Goal: Task Accomplishment & Management: Manage account settings

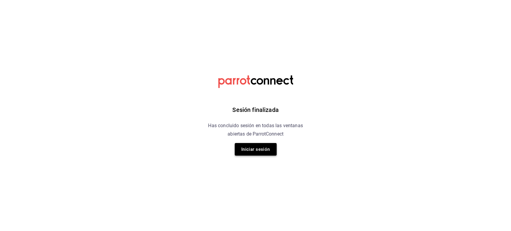
click at [245, 151] on button "Iniciar sesión" at bounding box center [256, 149] width 42 height 13
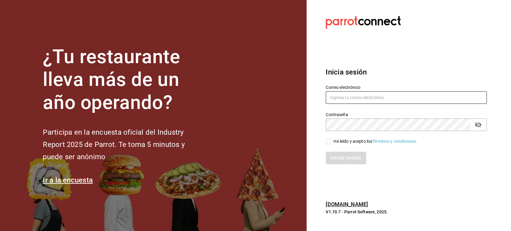
type input "[EMAIL_ADDRESS][DOMAIN_NAME]"
click at [327, 141] on input "He leído y acepto los Términos y condiciones." at bounding box center [328, 141] width 5 height 5
checkbox input "true"
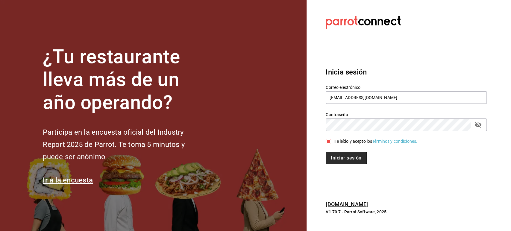
click at [335, 152] on button "Iniciar sesión" at bounding box center [346, 158] width 41 height 13
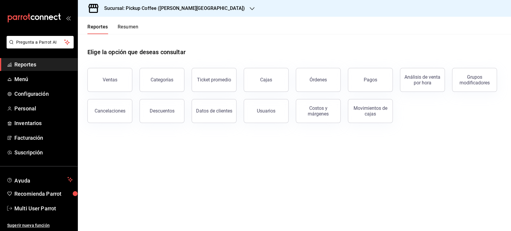
click at [134, 11] on h3 "Sucursal: Pickup Coffee ([PERSON_NAME][GEOGRAPHIC_DATA])" at bounding box center [171, 8] width 145 height 7
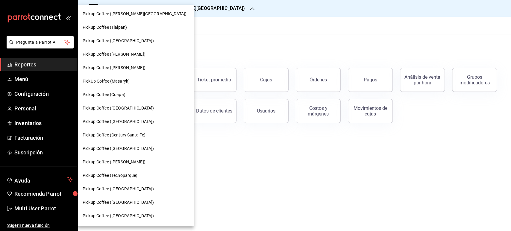
scroll to position [194, 0]
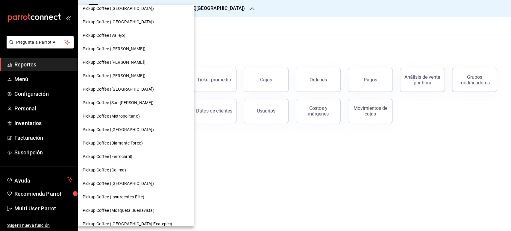
click at [133, 185] on span "Pickup Coffee ([GEOGRAPHIC_DATA])" at bounding box center [118, 184] width 71 height 6
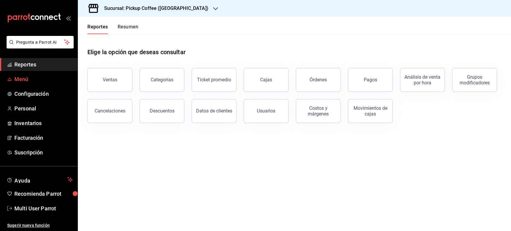
click at [38, 76] on span "Menú" at bounding box center [43, 79] width 58 height 8
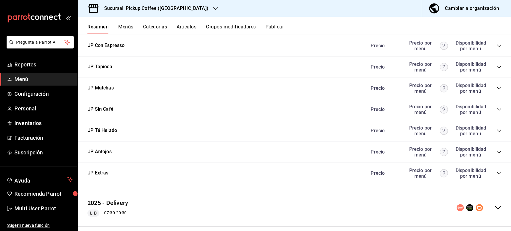
scroll to position [321, 0]
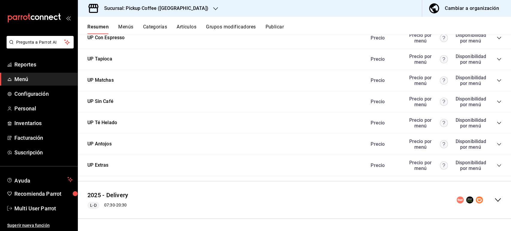
click at [495, 200] on icon "collapse-menu-row" at bounding box center [498, 200] width 6 height 4
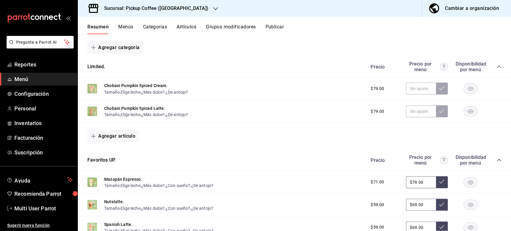
scroll to position [699, 0]
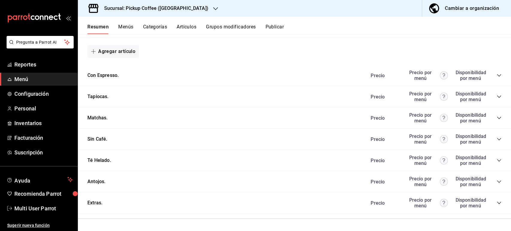
click at [493, 185] on div "Precio Precio por menú Disponibilidad por menú" at bounding box center [433, 181] width 137 height 11
click at [497, 182] on icon "collapse-category-row" at bounding box center [499, 182] width 4 height 2
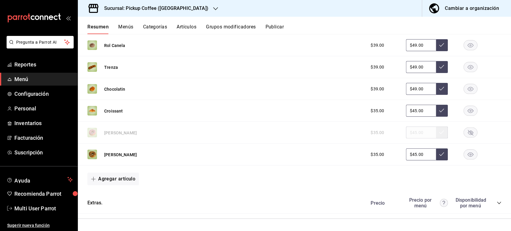
scroll to position [922, 0]
click at [186, 28] on button "Artículos" at bounding box center [187, 29] width 20 height 10
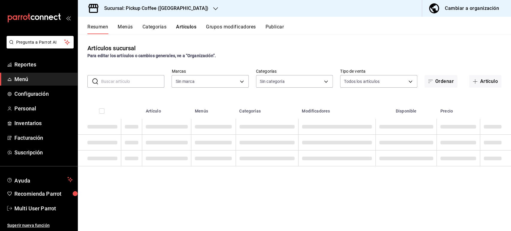
click at [139, 82] on input "text" at bounding box center [132, 81] width 63 height 12
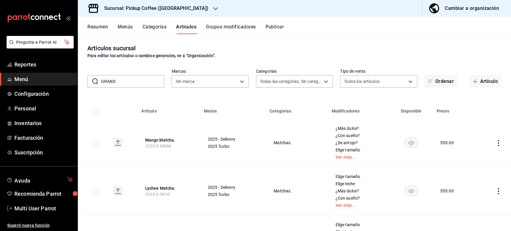
type input "GRANDE"
type input "e3cabf47-f91f-4078-8aa7-ea16804478a5,4cb56076-c137-4dc2-b968-9568bf3320d3,bd14c…"
type input "f95c3ca3-ad6a-46df-9f14-b82bb80b268f,59279f7f-c73f-4648-a564-e6022c25b001"
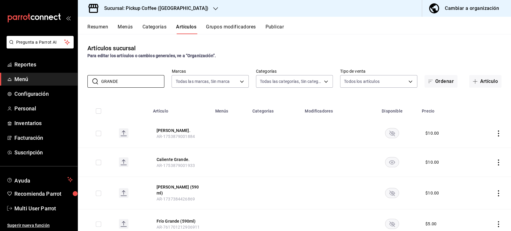
type input "GRANDE"
click at [98, 26] on button "Resumen" at bounding box center [97, 29] width 21 height 10
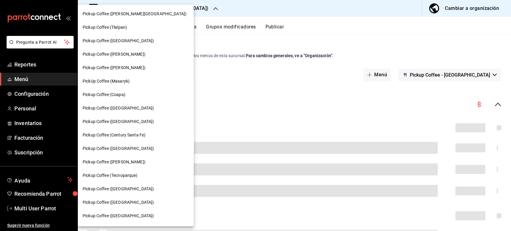
click at [139, 123] on div "Pickup Coffee ([GEOGRAPHIC_DATA])" at bounding box center [136, 122] width 106 height 6
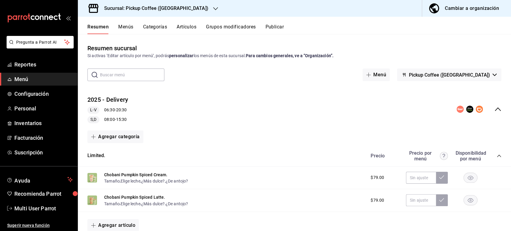
click at [468, 177] on rect "button" at bounding box center [471, 178] width 14 height 10
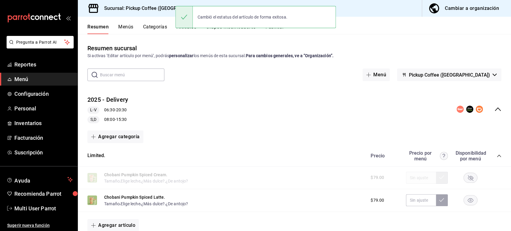
click at [464, 204] on rect "button" at bounding box center [471, 200] width 14 height 10
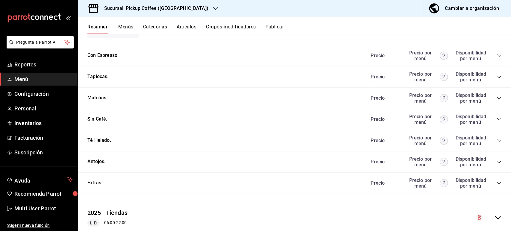
scroll to position [330, 0]
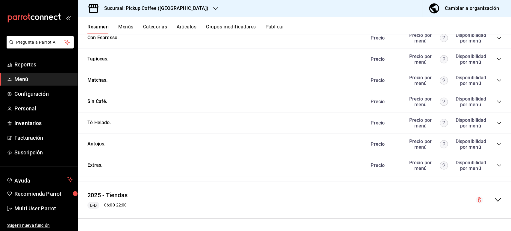
click at [497, 145] on icon "collapse-category-row" at bounding box center [499, 144] width 5 height 5
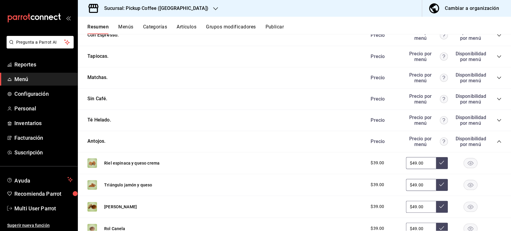
click at [471, 162] on rect "button" at bounding box center [471, 163] width 14 height 10
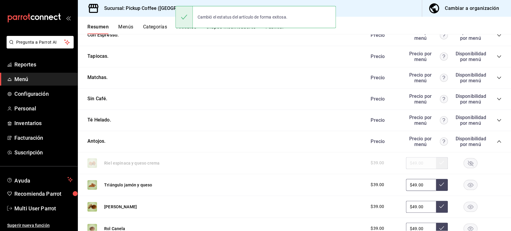
click at [469, 186] on rect "button" at bounding box center [471, 185] width 14 height 10
click at [280, 31] on button "Publicar" at bounding box center [274, 29] width 19 height 10
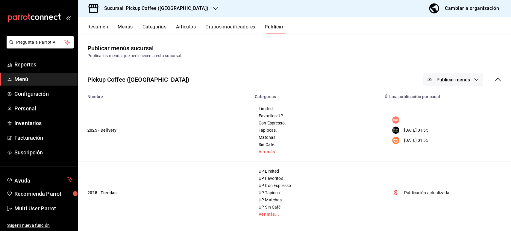
click at [447, 83] on button "Publicar menús" at bounding box center [453, 79] width 60 height 13
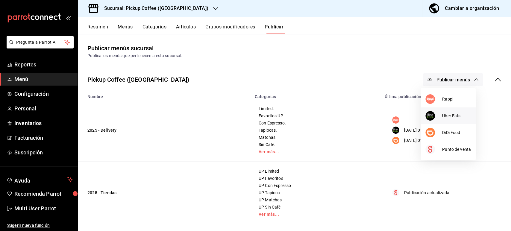
click at [445, 116] on span "Uber Eats" at bounding box center [456, 116] width 29 height 6
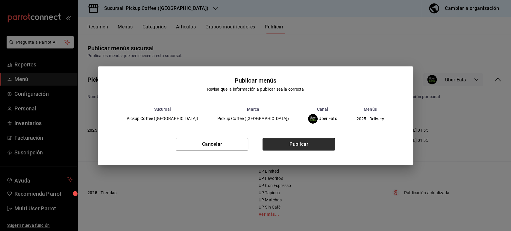
click at [314, 144] on button "Publicar" at bounding box center [299, 144] width 72 height 13
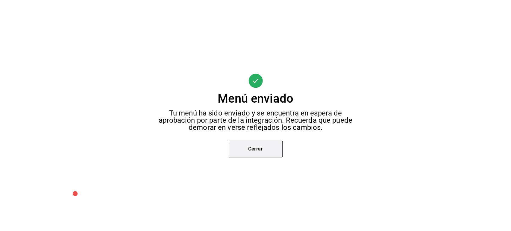
click at [261, 155] on button "Cerrar" at bounding box center [256, 149] width 54 height 17
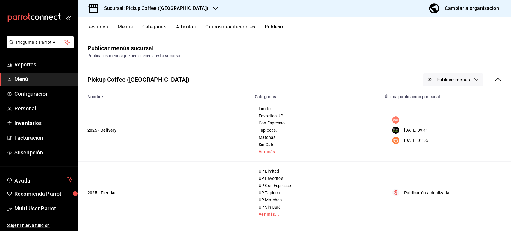
click at [456, 84] on button "Publicar menús" at bounding box center [453, 79] width 60 height 13
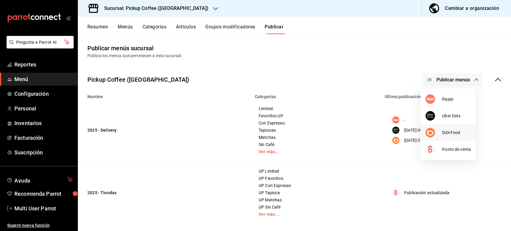
click at [439, 130] on div at bounding box center [433, 133] width 17 height 10
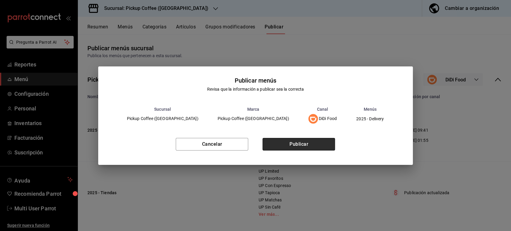
click at [310, 147] on button "Publicar" at bounding box center [299, 144] width 72 height 13
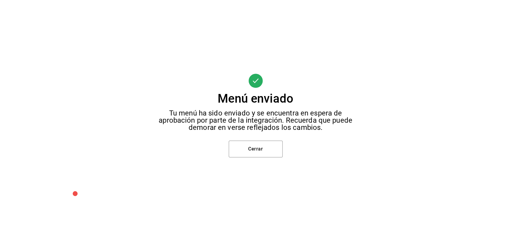
click at [258, 140] on div "Menú enviado Tu menú ha sido enviado y se encuentra en espera de aprobación por…" at bounding box center [255, 115] width 511 height 231
click at [256, 149] on button "Cerrar" at bounding box center [256, 149] width 54 height 17
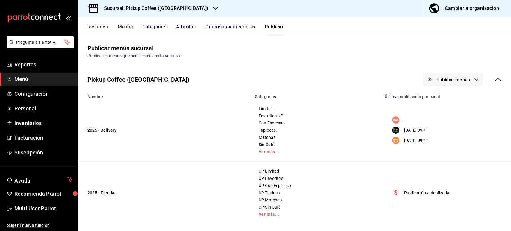
click at [474, 81] on icon "button" at bounding box center [476, 79] width 5 height 5
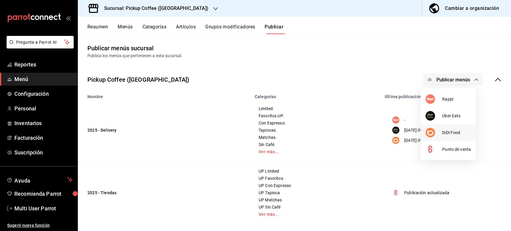
click at [441, 131] on div at bounding box center [433, 133] width 17 height 10
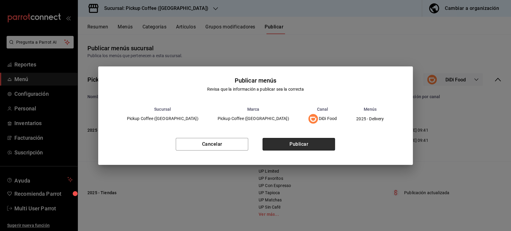
click at [311, 146] on button "Publicar" at bounding box center [299, 144] width 72 height 13
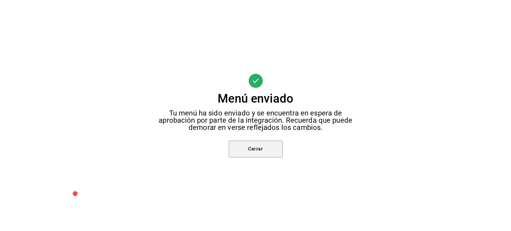
click at [252, 157] on button "Cerrar" at bounding box center [256, 149] width 54 height 17
click at [252, 154] on div "Menú enviado Tu menú ha sido enviado y se encuentra en espera de aprobación por…" at bounding box center [255, 115] width 511 height 231
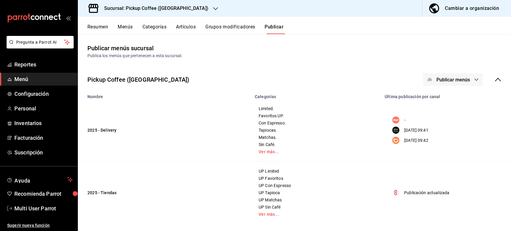
click at [455, 77] on span "Publicar menús" at bounding box center [453, 80] width 34 height 6
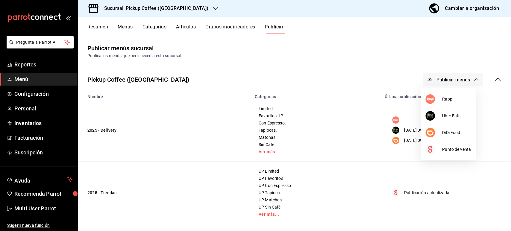
click at [363, 138] on div at bounding box center [255, 115] width 511 height 231
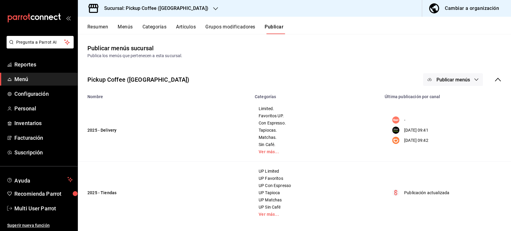
click at [97, 25] on button "Resumen" at bounding box center [97, 29] width 21 height 10
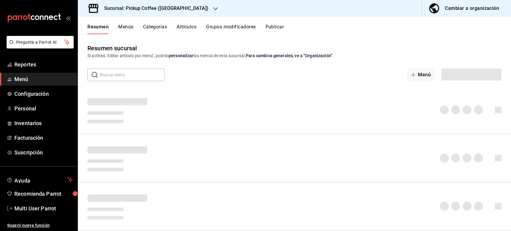
click at [160, 8] on h3 "Sucursal: Pickup Coffee ([GEOGRAPHIC_DATA])" at bounding box center [153, 8] width 109 height 7
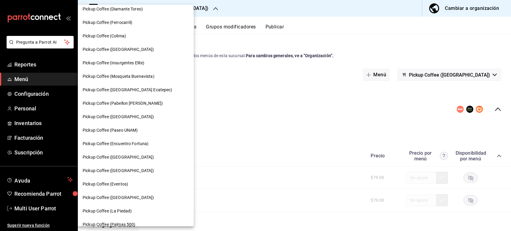
scroll to position [335, 0]
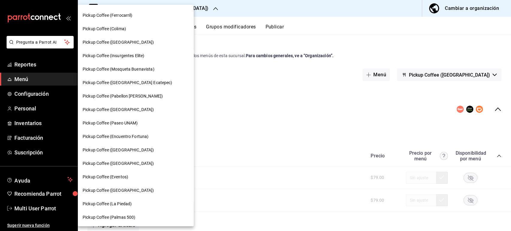
click at [131, 45] on div "Pickup Coffee ([GEOGRAPHIC_DATA])" at bounding box center [136, 42] width 116 height 13
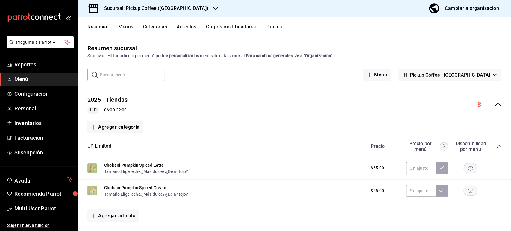
click at [494, 107] on icon "collapse-menu-row" at bounding box center [497, 104] width 7 height 7
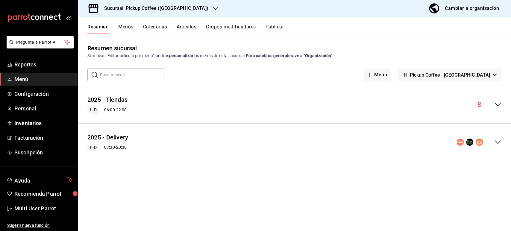
click at [500, 141] on icon "collapse-menu-row" at bounding box center [498, 142] width 6 height 4
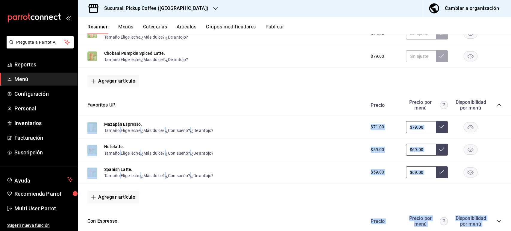
scroll to position [290, 0]
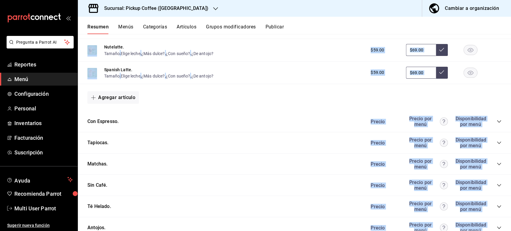
drag, startPoint x: 510, startPoint y: 114, endPoint x: 493, endPoint y: 247, distance: 134.0
click at [493, 231] on html "Pregunta a Parrot AI Reportes Menú Configuración Personal Inventarios Facturaci…" at bounding box center [255, 115] width 511 height 231
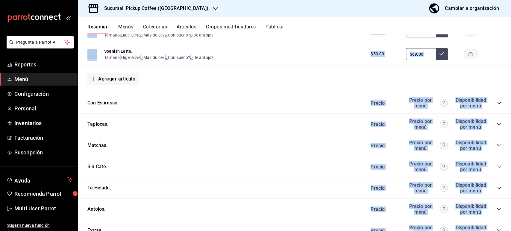
click at [505, 218] on div "Antojos. [PERSON_NAME] por menú Disponibilidad por menú" at bounding box center [294, 209] width 433 height 21
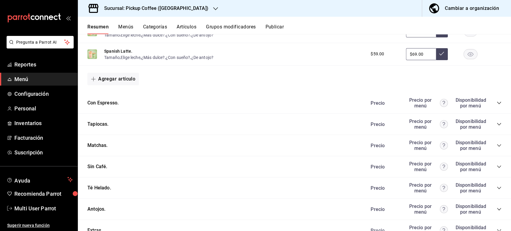
click at [497, 212] on icon "collapse-category-row" at bounding box center [499, 209] width 5 height 5
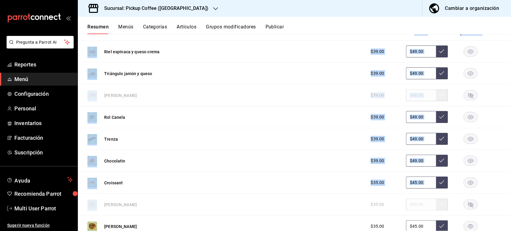
drag, startPoint x: 510, startPoint y: 147, endPoint x: 509, endPoint y: 194, distance: 47.0
click at [509, 194] on div "Resumen sucursal Si activas ‘Editar artículo por menú’, podrás personalizar los…" at bounding box center [294, 132] width 433 height 197
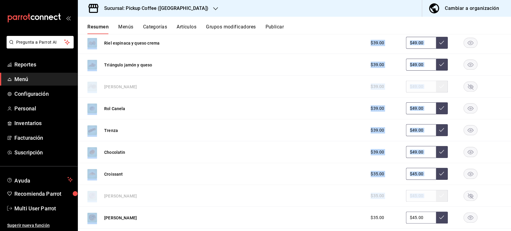
click at [489, 152] on div "$39.00 $49.00" at bounding box center [433, 152] width 137 height 12
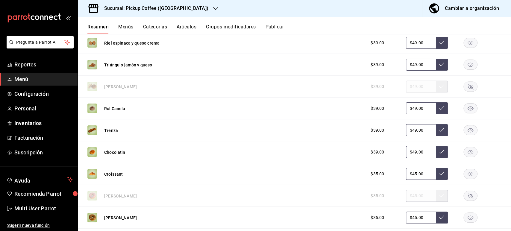
click at [466, 113] on rect "button" at bounding box center [471, 109] width 14 height 10
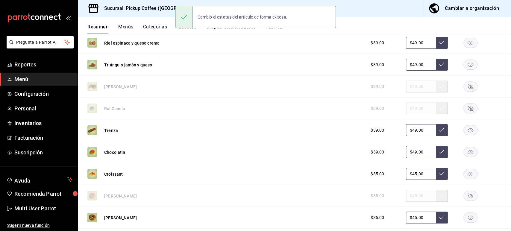
click at [273, 31] on button "Publicar" at bounding box center [274, 29] width 19 height 10
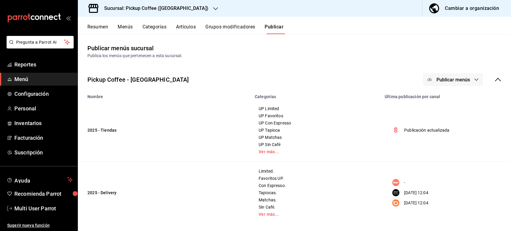
click at [449, 83] on button "Publicar menús" at bounding box center [453, 79] width 60 height 13
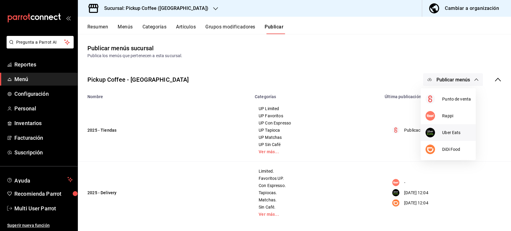
click at [445, 131] on span "Uber Eats" at bounding box center [456, 133] width 29 height 6
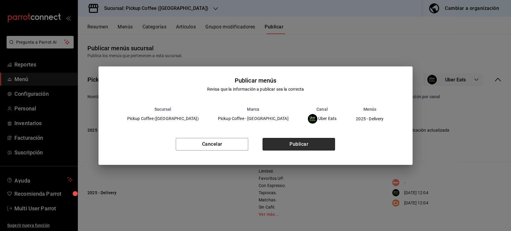
click at [320, 142] on button "Publicar" at bounding box center [299, 144] width 72 height 13
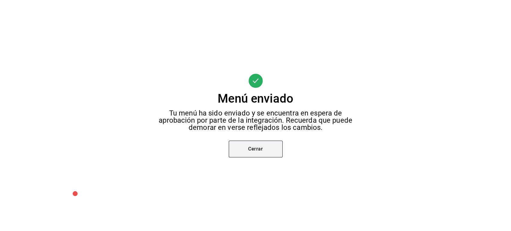
click at [251, 148] on button "Cerrar" at bounding box center [256, 149] width 54 height 17
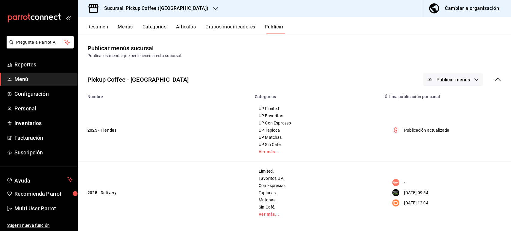
click at [105, 26] on button "Resumen" at bounding box center [97, 29] width 21 height 10
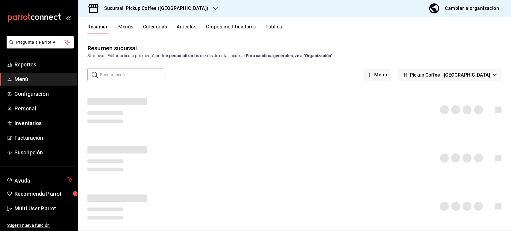
click at [167, 7] on h3 "Sucursal: Pickup Coffee ([GEOGRAPHIC_DATA])" at bounding box center [153, 8] width 109 height 7
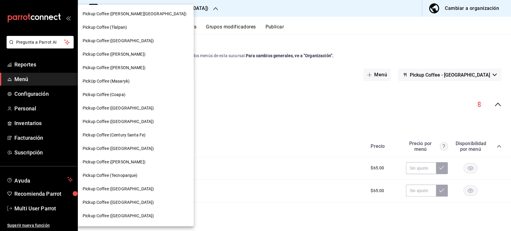
click at [141, 52] on div "Pickup Coffee ([PERSON_NAME])" at bounding box center [136, 54] width 106 height 6
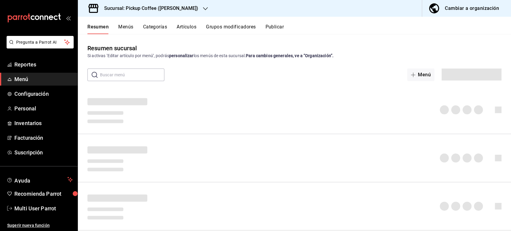
click at [126, 29] on button "Menús" at bounding box center [125, 29] width 15 height 10
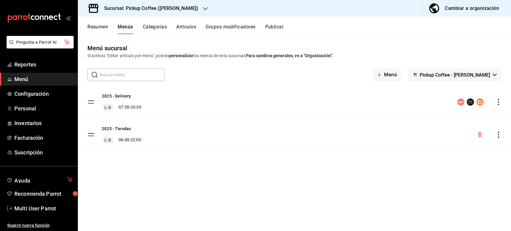
click at [500, 107] on div "2025 - Delivery L-D 07:30 - 20:30" at bounding box center [294, 102] width 433 height 32
click at [499, 104] on icon "actions" at bounding box center [498, 102] width 6 height 6
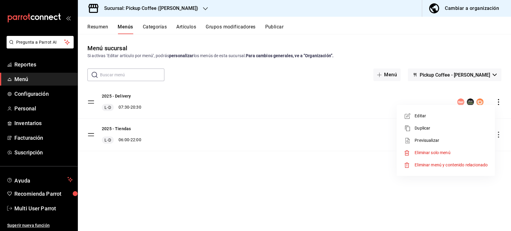
click at [424, 120] on li "Editar" at bounding box center [445, 116] width 93 height 12
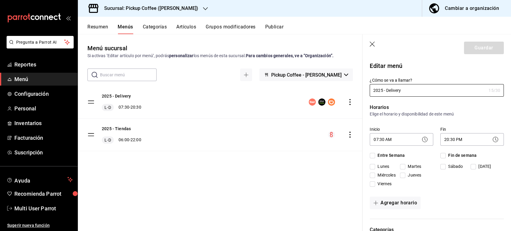
checkbox input "true"
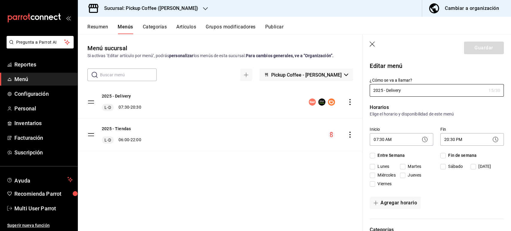
checkbox input "true"
click at [375, 177] on span "Miércoles" at bounding box center [385, 175] width 20 height 6
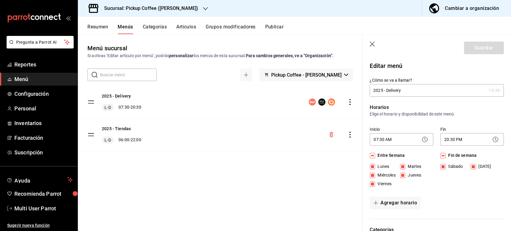
click at [375, 177] on input "Miércoles" at bounding box center [372, 175] width 5 height 5
checkbox input "false"
click at [407, 202] on button "Agregar horario" at bounding box center [395, 203] width 51 height 13
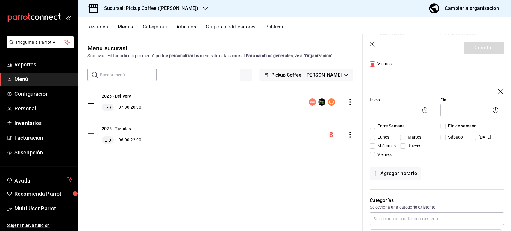
scroll to position [124, 0]
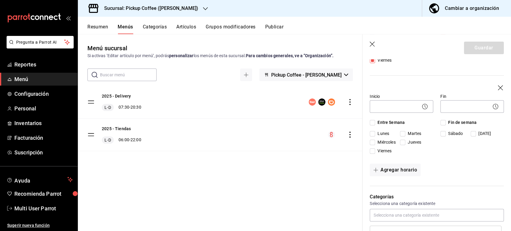
click at [378, 143] on span "Miércoles" at bounding box center [385, 142] width 20 height 6
click at [375, 143] on input "Miércoles" at bounding box center [372, 142] width 5 height 5
checkbox input "true"
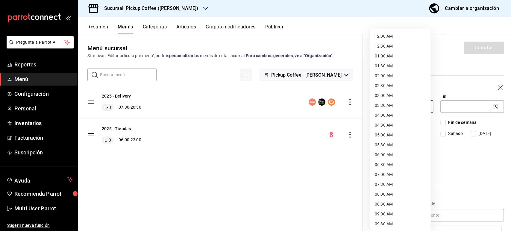
click at [419, 111] on body "Pregunta a Parrot AI Reportes Menú Configuración Personal Inventarios Facturaci…" at bounding box center [255, 115] width 511 height 231
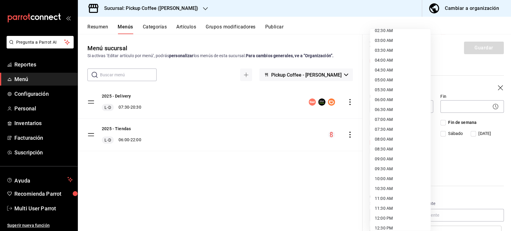
click at [385, 206] on li "11:30 AM" at bounding box center [400, 209] width 60 height 10
type input "11:30"
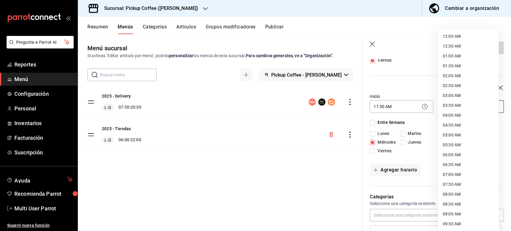
click at [456, 108] on body "Pregunta a Parrot AI Reportes Menú Configuración Personal Inventarios Facturaci…" at bounding box center [255, 115] width 511 height 231
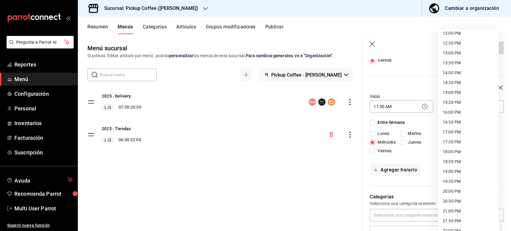
scroll to position [243, 0]
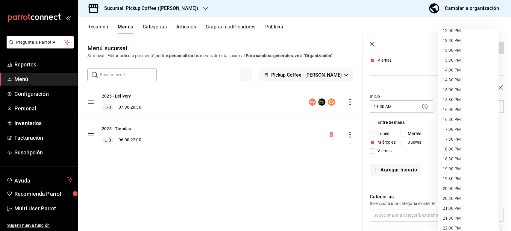
click at [464, 197] on li "20:30 PM" at bounding box center [468, 199] width 60 height 10
type input "20:30"
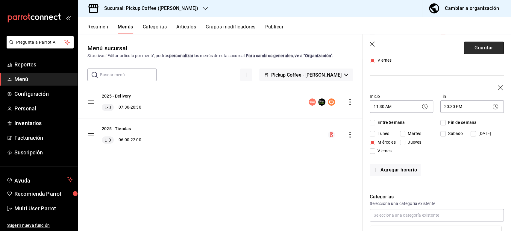
click at [464, 48] on button "Guardar" at bounding box center [484, 48] width 40 height 13
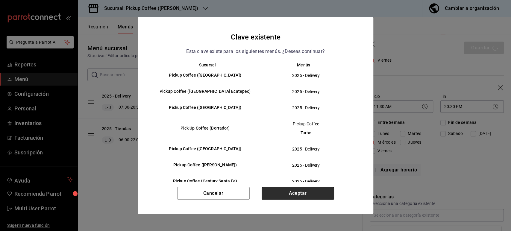
click at [316, 191] on button "Aceptar" at bounding box center [298, 193] width 72 height 13
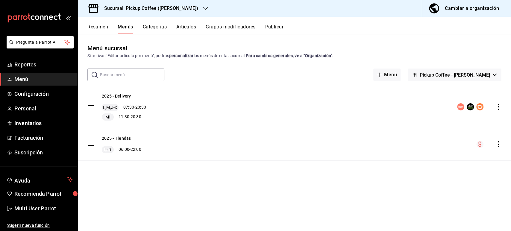
click at [277, 23] on div "Resumen Menús Categorías Artículos Grupos modificadores Publicar" at bounding box center [294, 25] width 433 height 17
click at [277, 26] on button "Publicar" at bounding box center [274, 29] width 19 height 10
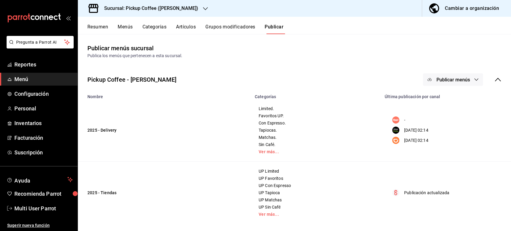
click at [459, 75] on button "Publicar menús" at bounding box center [453, 79] width 60 height 13
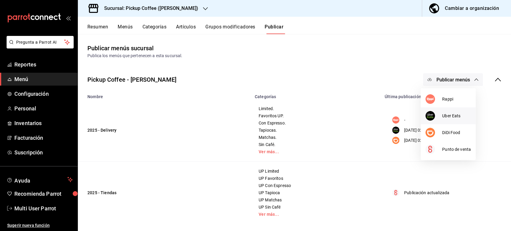
click at [444, 116] on span "Uber Eats" at bounding box center [456, 116] width 29 height 6
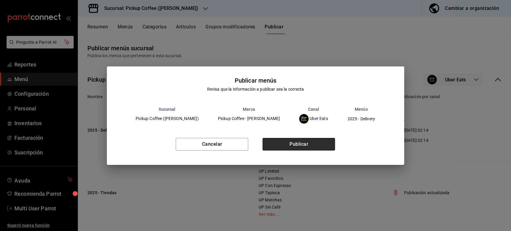
click at [300, 145] on button "Publicar" at bounding box center [299, 144] width 72 height 13
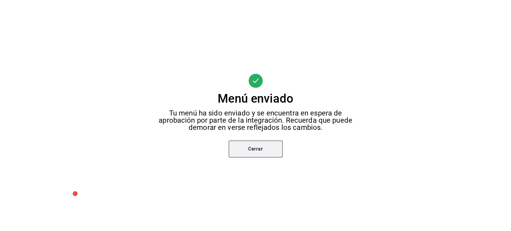
click at [256, 154] on button "Cerrar" at bounding box center [256, 149] width 54 height 17
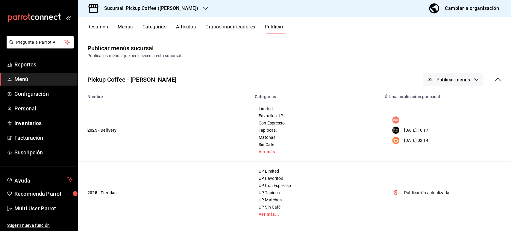
click at [436, 81] on span "Publicar menús" at bounding box center [453, 80] width 34 height 6
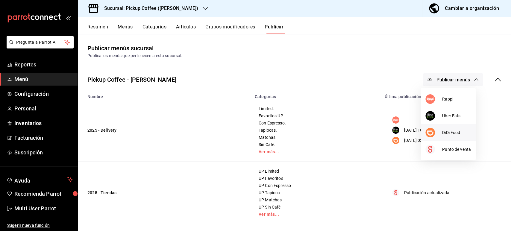
click at [432, 133] on img at bounding box center [430, 133] width 10 height 10
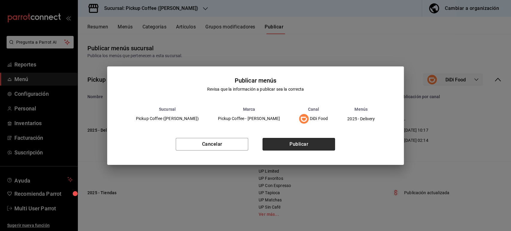
click at [319, 147] on button "Publicar" at bounding box center [299, 144] width 72 height 13
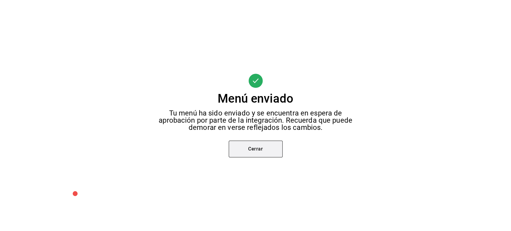
click at [247, 152] on button "Cerrar" at bounding box center [256, 149] width 54 height 17
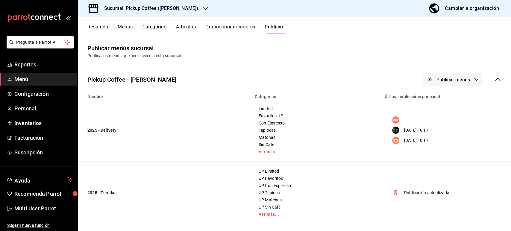
click at [451, 79] on span "Publicar menús" at bounding box center [453, 80] width 34 height 6
click at [129, 9] on div at bounding box center [255, 115] width 511 height 231
click at [192, 7] on div "Sucursal: Pickup Coffee ([PERSON_NAME])" at bounding box center [147, 8] width 128 height 17
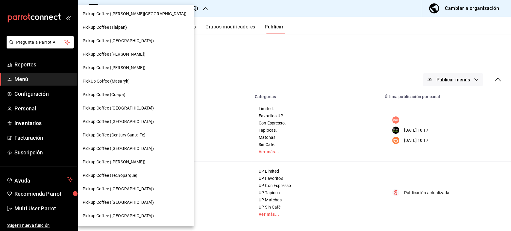
scroll to position [194, 0]
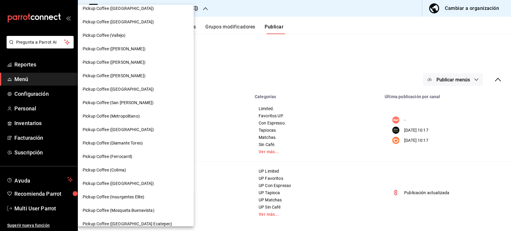
click at [151, 187] on div "Pickup Coffee ([GEOGRAPHIC_DATA])" at bounding box center [136, 183] width 116 height 13
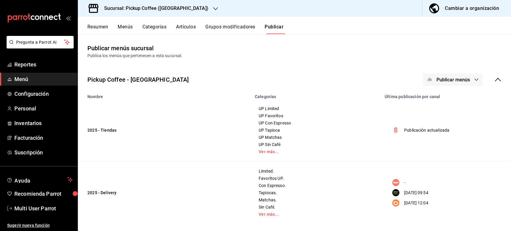
click at [97, 31] on button "Resumen" at bounding box center [97, 29] width 21 height 10
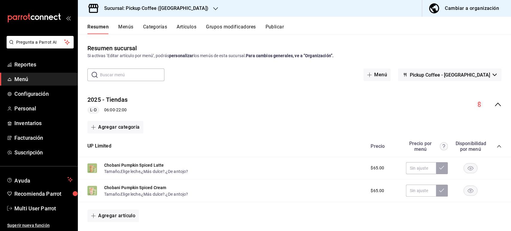
click at [496, 104] on div "2025 - Tiendas L-D 06:00 - 22:00" at bounding box center [294, 105] width 433 height 28
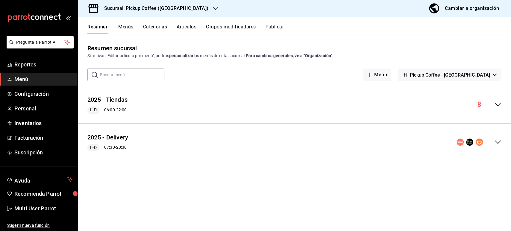
click at [498, 144] on icon "collapse-menu-row" at bounding box center [497, 142] width 7 height 7
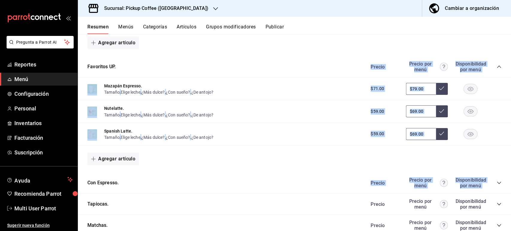
scroll to position [321, 0]
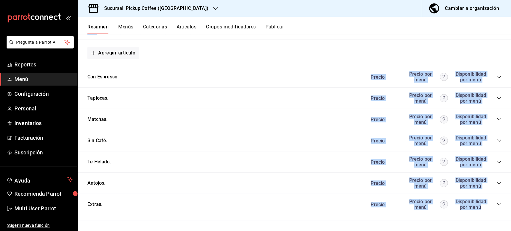
drag, startPoint x: 510, startPoint y: 105, endPoint x: 503, endPoint y: 222, distance: 116.9
click at [503, 222] on div "Resumen sucursal Si activas ‘Editar artículo por menú’, podrás personalizar los…" at bounding box center [294, 132] width 433 height 197
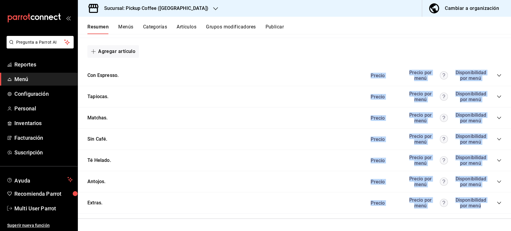
click at [497, 181] on icon "collapse-category-row" at bounding box center [499, 181] width 5 height 5
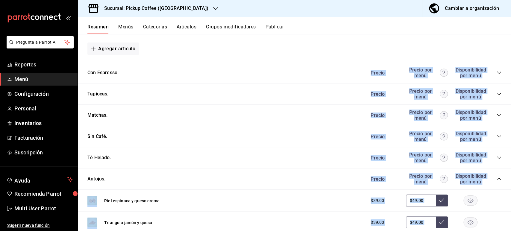
click at [498, 193] on div "Riel espinaca y queso crema $39.00 $49.00" at bounding box center [294, 201] width 433 height 22
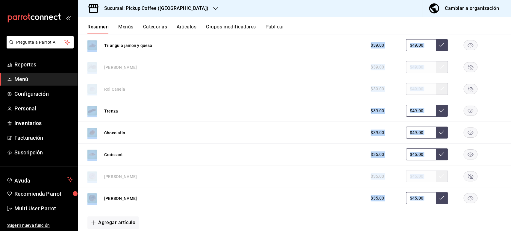
scroll to position [482, 0]
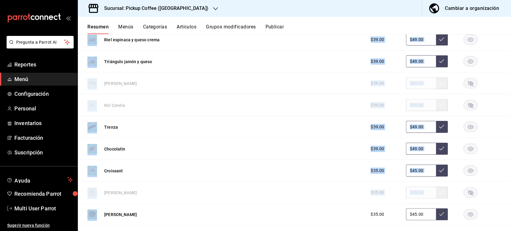
drag, startPoint x: 510, startPoint y: 161, endPoint x: 506, endPoint y: 201, distance: 40.3
click at [506, 201] on div "Resumen sucursal Si activas ‘Editar artículo por menú’, podrás personalizar los…" at bounding box center [294, 132] width 433 height 197
click at [467, 81] on rect "button" at bounding box center [471, 83] width 14 height 10
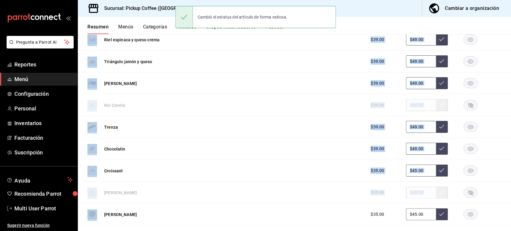
click at [464, 110] on rect "button" at bounding box center [471, 105] width 14 height 10
click at [468, 193] on icon "button" at bounding box center [470, 192] width 5 height 5
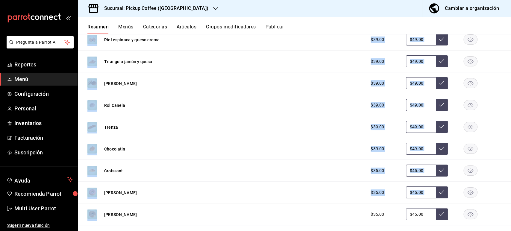
click at [278, 25] on button "Publicar" at bounding box center [274, 29] width 19 height 10
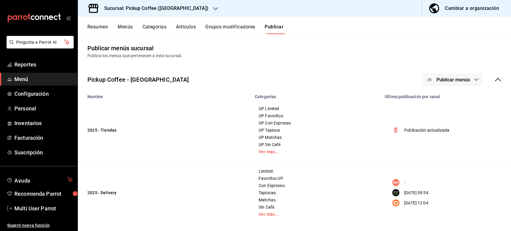
click at [449, 81] on span "Publicar menús" at bounding box center [453, 80] width 34 height 6
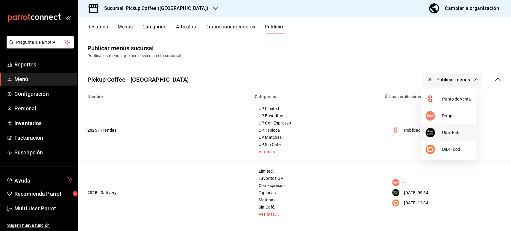
click at [444, 135] on span "Uber Eats" at bounding box center [456, 133] width 29 height 6
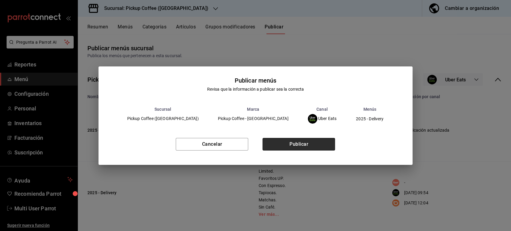
click at [297, 146] on button "Publicar" at bounding box center [299, 144] width 72 height 13
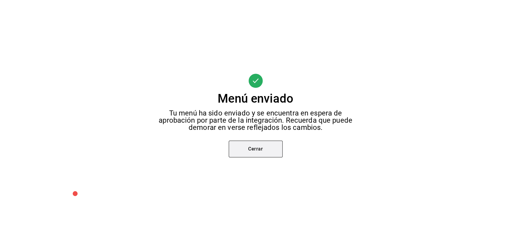
click at [254, 150] on button "Cerrar" at bounding box center [256, 149] width 54 height 17
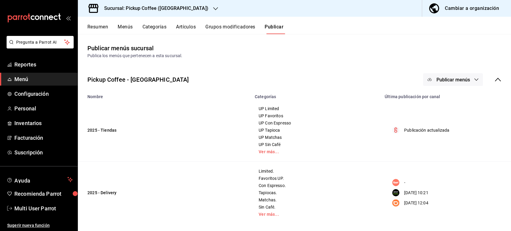
click at [447, 79] on span "Publicar menús" at bounding box center [453, 80] width 34 height 6
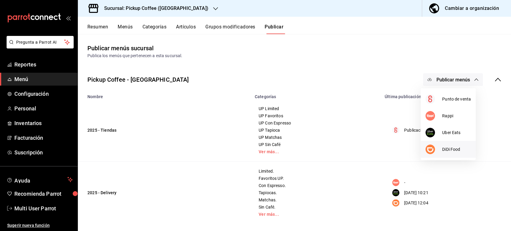
click at [444, 149] on span "DiDi Food" at bounding box center [456, 149] width 29 height 6
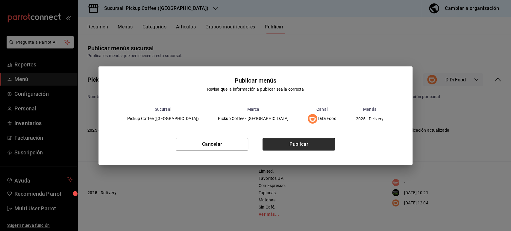
click at [300, 145] on button "Publicar" at bounding box center [299, 144] width 72 height 13
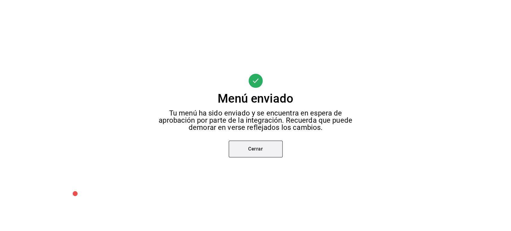
click at [266, 149] on button "Cerrar" at bounding box center [256, 149] width 54 height 17
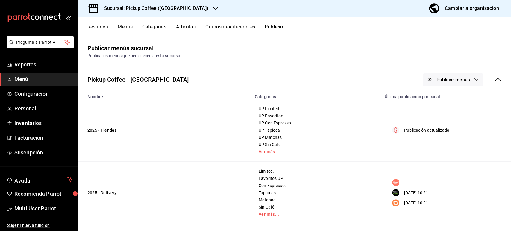
click at [453, 80] on span "Publicar menús" at bounding box center [453, 80] width 34 height 6
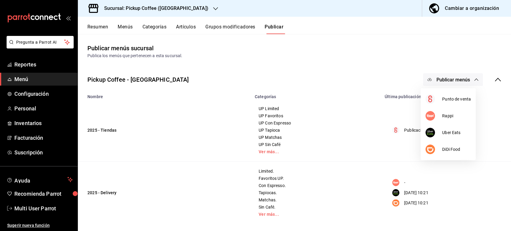
click at [313, 60] on div at bounding box center [255, 115] width 511 height 231
